Goal: Navigation & Orientation: Understand site structure

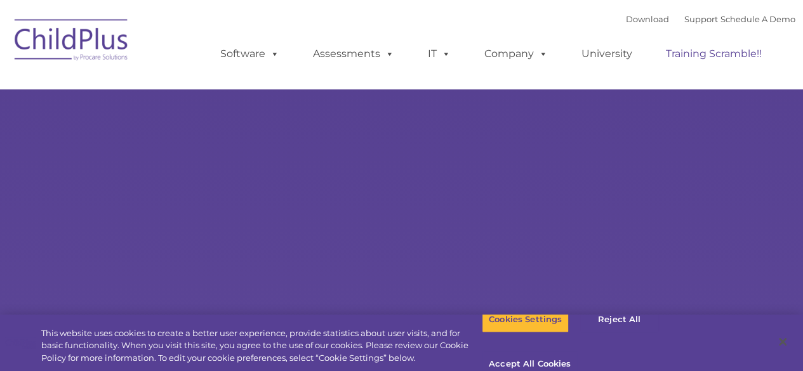
select select "MEDIUM"
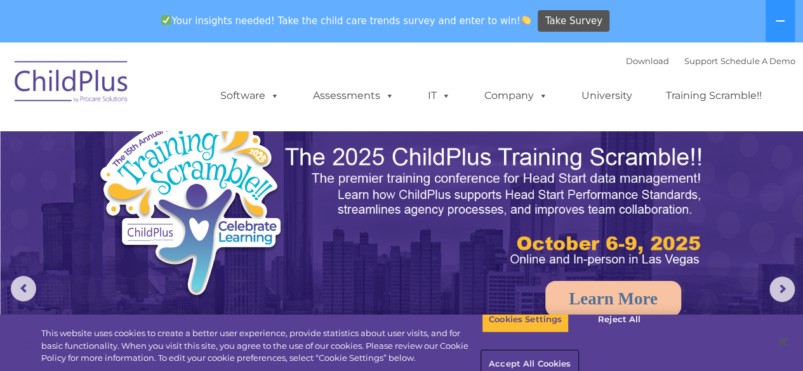
click at [578, 352] on button "Accept All Cookies" at bounding box center [530, 365] width 96 height 27
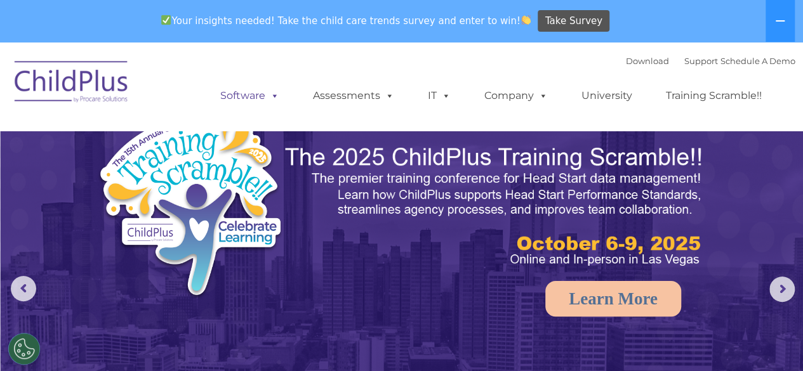
click at [271, 98] on span at bounding box center [272, 96] width 14 height 12
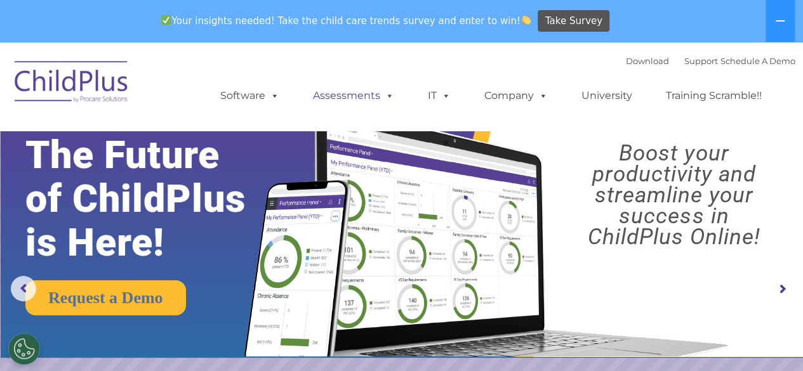
click at [389, 93] on span at bounding box center [387, 96] width 14 height 12
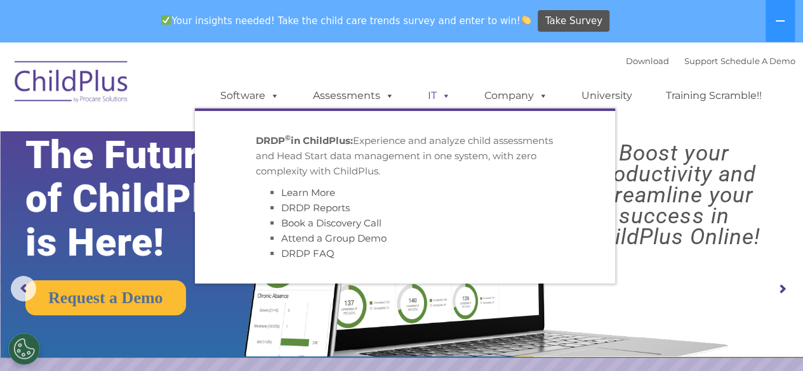
click at [451, 95] on link "IT" at bounding box center [439, 95] width 48 height 25
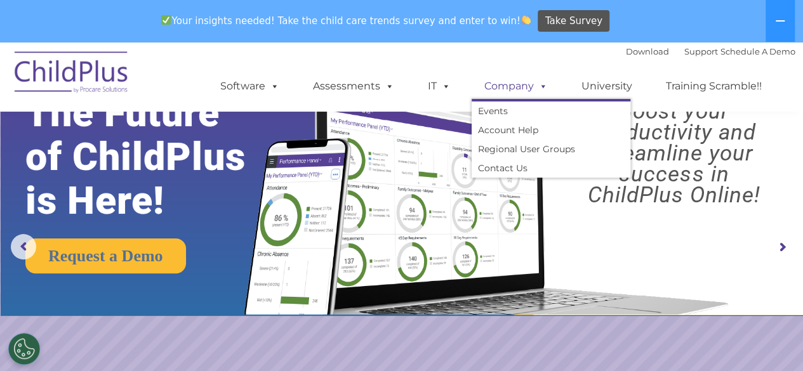
click at [540, 86] on span at bounding box center [541, 86] width 14 height 12
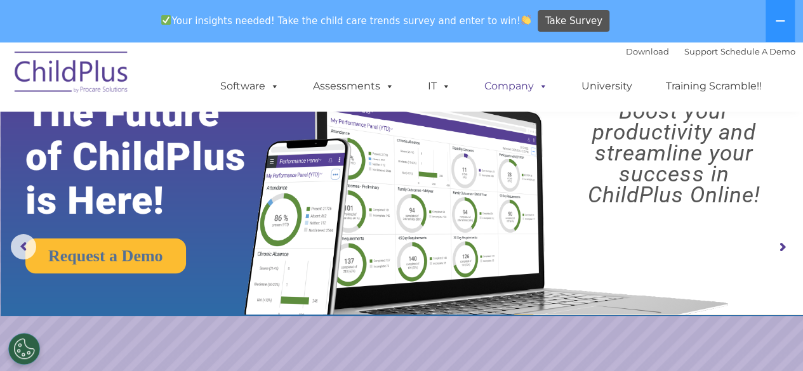
click at [540, 86] on span at bounding box center [541, 86] width 14 height 12
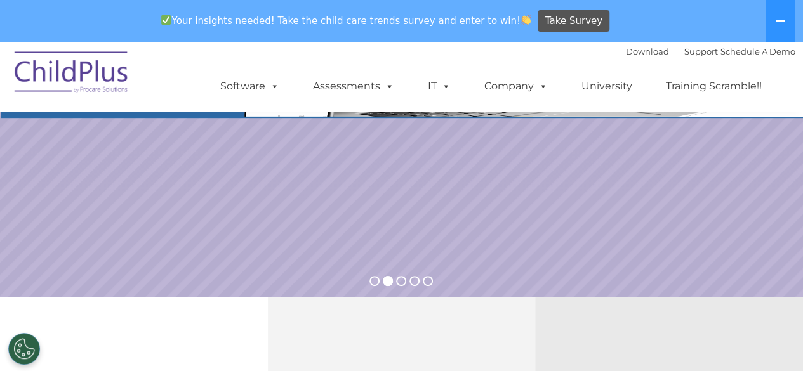
scroll to position [0, 0]
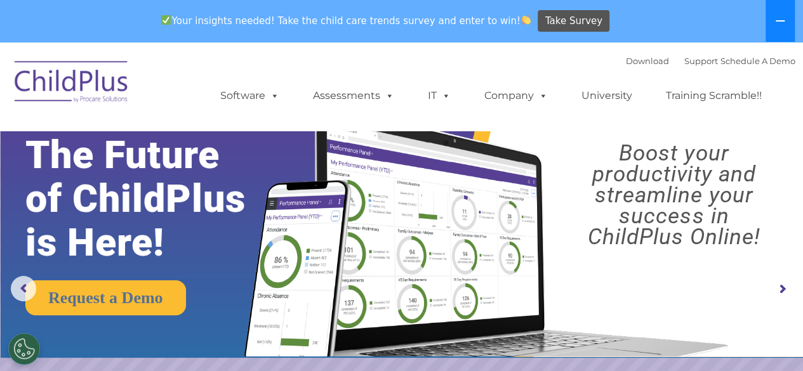
click at [776, 10] on button at bounding box center [780, 21] width 29 height 42
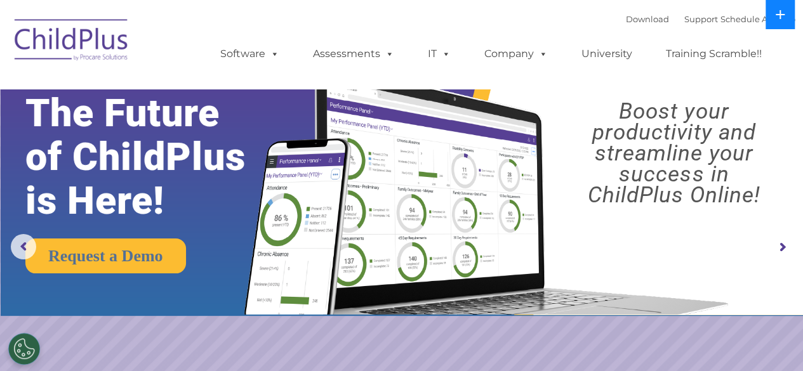
click at [776, 10] on icon at bounding box center [780, 15] width 10 height 10
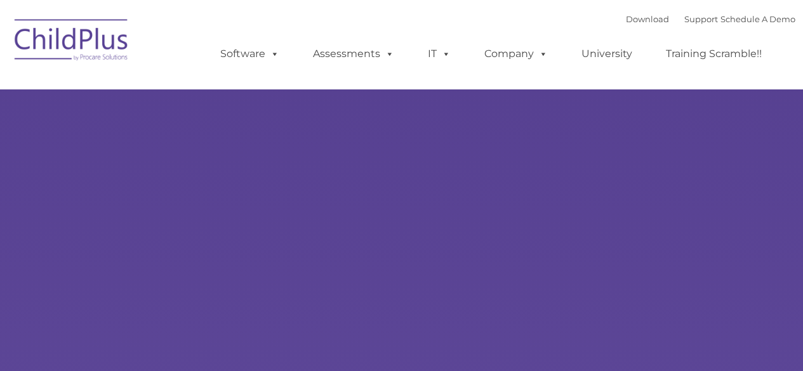
type input ""
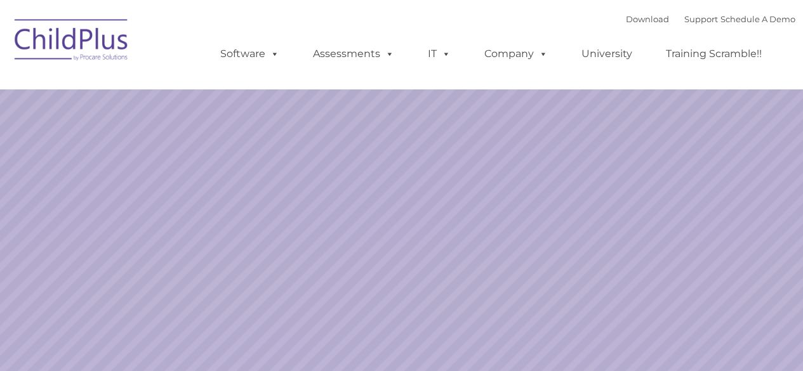
select select "MEDIUM"
